Goal: Check status: Check status

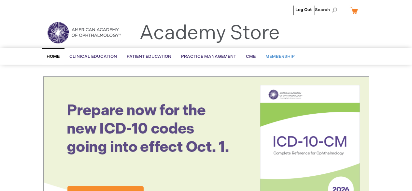
click at [279, 54] on span "Membership" at bounding box center [280, 56] width 29 height 5
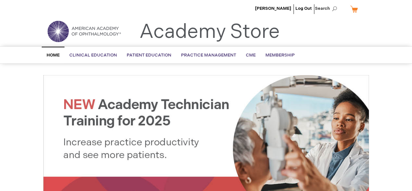
scroll to position [1, 0]
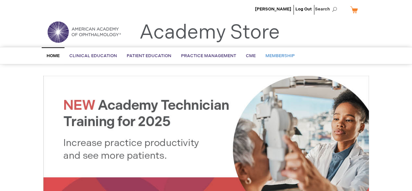
click at [273, 54] on span "Membership" at bounding box center [280, 55] width 29 height 5
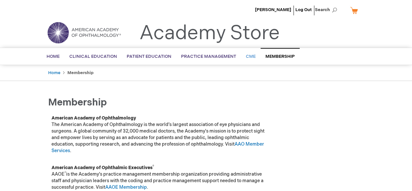
click at [248, 57] on span "CME" at bounding box center [251, 56] width 10 height 5
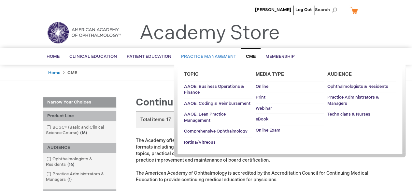
click at [199, 54] on span "Practice Management" at bounding box center [208, 56] width 55 height 5
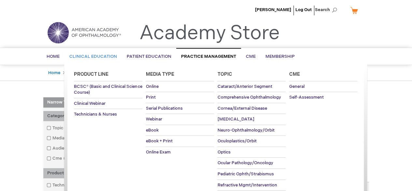
click at [89, 55] on span "Clinical Education" at bounding box center [93, 56] width 48 height 5
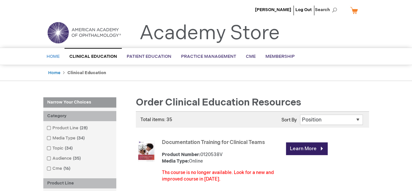
click at [57, 54] on span "Home" at bounding box center [53, 56] width 13 height 5
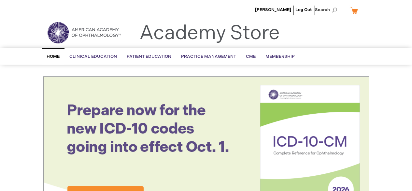
click at [355, 10] on link "My Cart" at bounding box center [357, 10] width 16 height 11
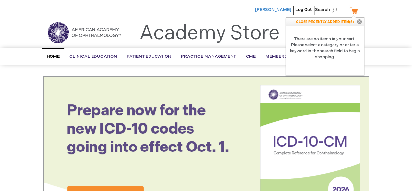
click at [285, 11] on span "[PERSON_NAME]" at bounding box center [273, 9] width 36 height 5
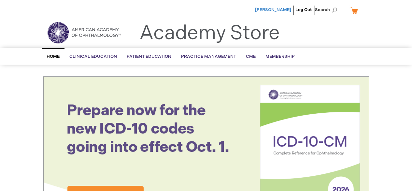
click at [285, 11] on span "[PERSON_NAME]" at bounding box center [273, 9] width 36 height 5
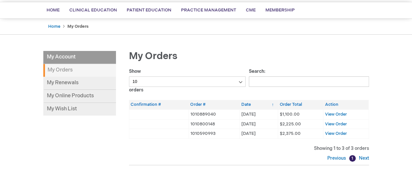
scroll to position [49, 0]
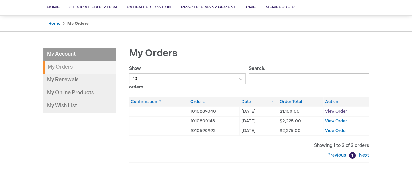
click at [333, 110] on span "View Order" at bounding box center [336, 111] width 22 height 5
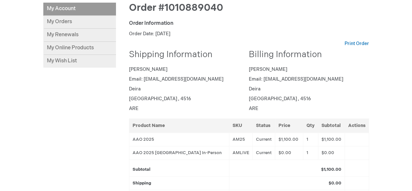
scroll to position [93, 0]
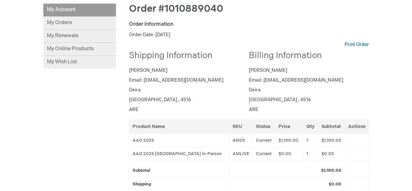
drag, startPoint x: 0, startPoint y: 0, endPoint x: 366, endPoint y: 73, distance: 373.6
click at [366, 73] on div "Billing Information Hassan Hasid Email: drhasid@yahoo.com Deira Dubai , 4516 ARE" at bounding box center [309, 83] width 120 height 65
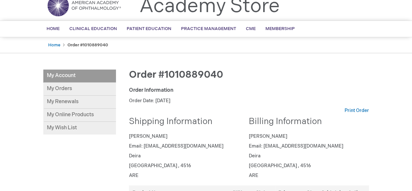
scroll to position [29, 0]
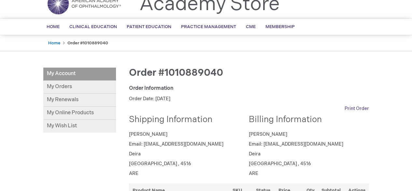
click at [359, 110] on link "Print Order" at bounding box center [357, 108] width 24 height 7
click at [352, 154] on p "Deira" at bounding box center [306, 154] width 115 height 7
click at [67, 87] on link "My Orders" at bounding box center [79, 87] width 73 height 13
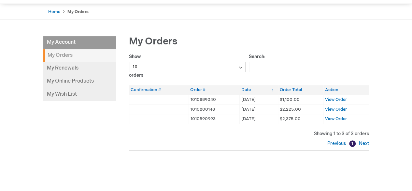
scroll to position [61, 0]
click at [337, 98] on span "View Order" at bounding box center [336, 98] width 22 height 5
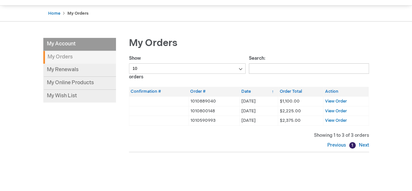
scroll to position [62, 0]
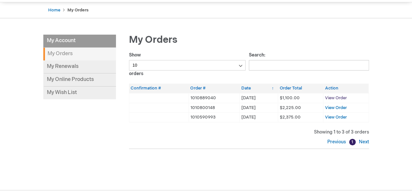
click at [332, 98] on span "View Order" at bounding box center [336, 97] width 22 height 5
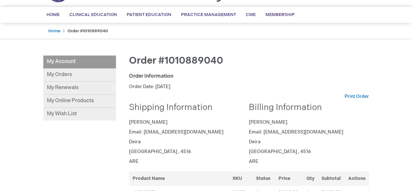
scroll to position [41, 0]
click at [355, 95] on link "Print Order" at bounding box center [357, 96] width 24 height 7
click at [66, 153] on div "My Account My Account My Orders My Renewals My Online Products My Wish List Ord…" at bounding box center [206, 186] width 326 height 263
click at [62, 74] on link "My Orders" at bounding box center [79, 74] width 73 height 13
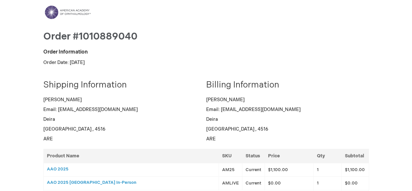
drag, startPoint x: 283, startPoint y: 36, endPoint x: 183, endPoint y: 24, distance: 100.4
click at [183, 24] on main "Toggle Nav Order #1010889040 Order Information Order Date: [DATE] Shipping Info…" at bounding box center [206, 151] width 336 height 293
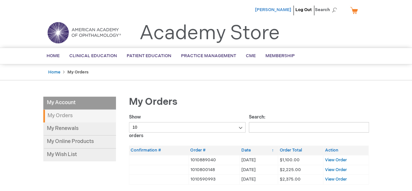
click at [286, 10] on span "[PERSON_NAME]" at bounding box center [273, 9] width 36 height 5
click at [67, 129] on link "My Renewals" at bounding box center [79, 128] width 73 height 13
click at [56, 128] on link "My Renewals" at bounding box center [79, 128] width 73 height 13
click at [82, 142] on link "My Online Products" at bounding box center [79, 141] width 73 height 13
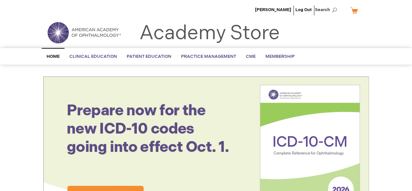
click at [284, 7] on span "[PERSON_NAME]" at bounding box center [273, 9] width 36 height 5
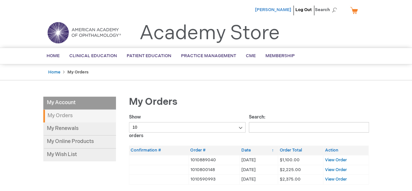
click at [283, 7] on span "[PERSON_NAME]" at bounding box center [273, 9] width 36 height 5
click at [57, 117] on strong "My Orders" at bounding box center [79, 116] width 73 height 13
click at [332, 167] on span "View Order" at bounding box center [336, 169] width 22 height 5
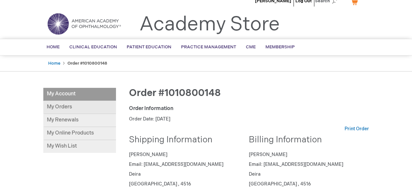
scroll to position [8, 0]
click at [58, 110] on link "My Orders" at bounding box center [79, 107] width 73 height 13
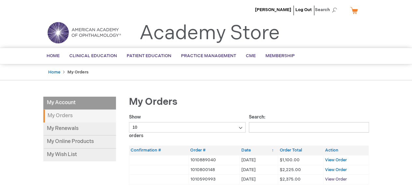
click at [336, 179] on span "View Order" at bounding box center [336, 178] width 22 height 5
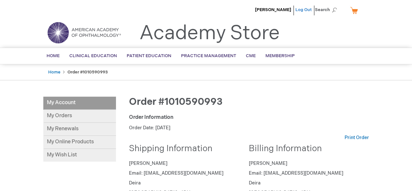
click at [306, 9] on link "Log Out" at bounding box center [304, 9] width 16 height 5
